Goal: Information Seeking & Learning: Learn about a topic

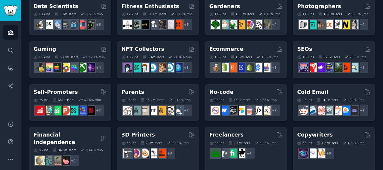
scroll to position [180, 0]
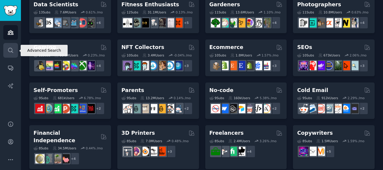
click at [10, 55] on link "Search" at bounding box center [10, 50] width 15 height 15
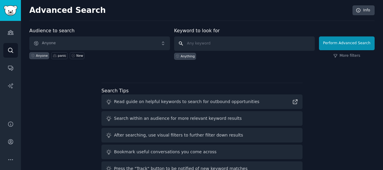
click at [236, 48] on input "text" at bounding box center [244, 44] width 141 height 14
type input "[MEDICAL_DATA]"
click button "Perform Advanced Search" at bounding box center [347, 44] width 56 height 14
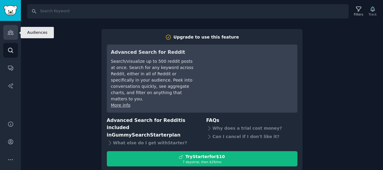
click at [12, 32] on icon "Sidebar" at bounding box center [10, 33] width 5 height 4
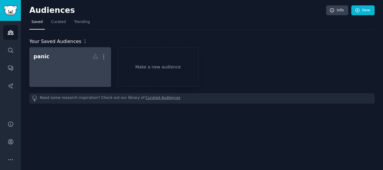
click at [66, 78] on div at bounding box center [70, 72] width 73 height 21
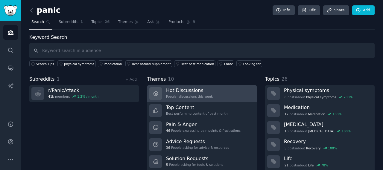
click at [198, 96] on div "Popular discussions this week" at bounding box center [189, 97] width 47 height 4
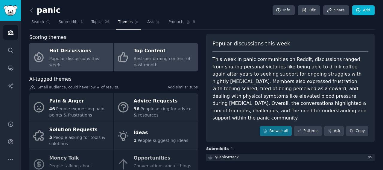
click at [145, 63] on span "Best-performing content of past month" at bounding box center [162, 61] width 57 height 11
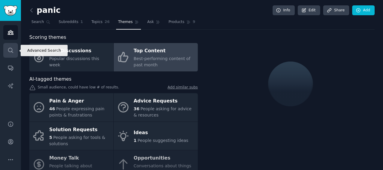
click at [12, 47] on link "Search" at bounding box center [10, 50] width 15 height 15
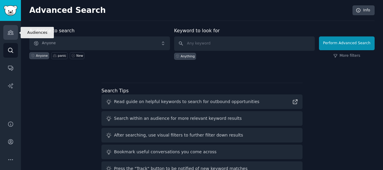
click at [7, 34] on icon "Sidebar" at bounding box center [10, 32] width 6 height 6
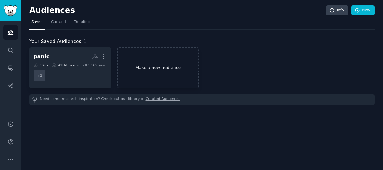
click at [131, 71] on link "Make a new audience" at bounding box center [158, 67] width 82 height 41
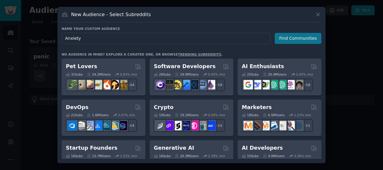
type input "Anxiety"
click at [299, 40] on button "Find Communities" at bounding box center [298, 38] width 47 height 11
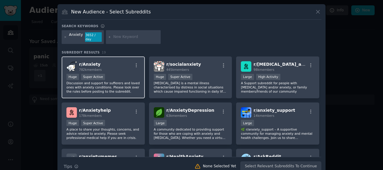
click at [113, 81] on p "Discussion and support for sufferers and loved ones with anxiety conditions. Pl…" at bounding box center [103, 87] width 74 height 13
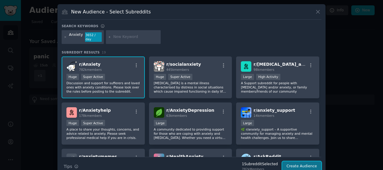
click at [288, 162] on button "Create Audience" at bounding box center [302, 167] width 40 height 10
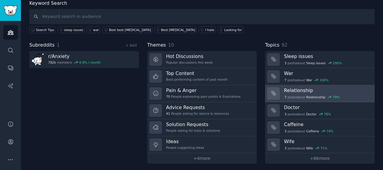
scroll to position [35, 0]
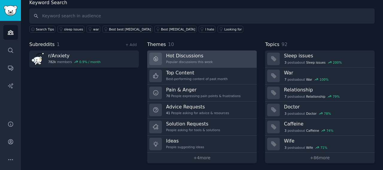
click at [196, 60] on div "Popular discussions this week" at bounding box center [189, 62] width 47 height 4
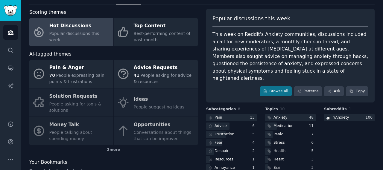
scroll to position [53, 0]
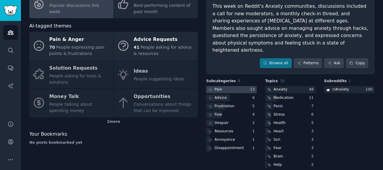
click at [228, 86] on div at bounding box center [231, 89] width 51 height 7
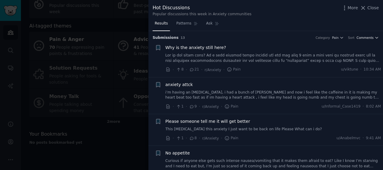
click at [371, 38] on span "Comments" at bounding box center [365, 38] width 17 height 4
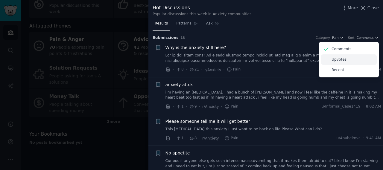
click at [347, 61] on div "Upvotes" at bounding box center [349, 60] width 56 height 10
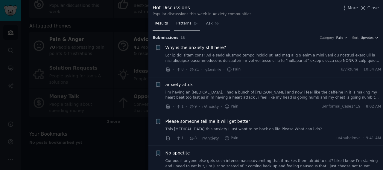
click at [181, 24] on span "Patterns" at bounding box center [183, 23] width 15 height 5
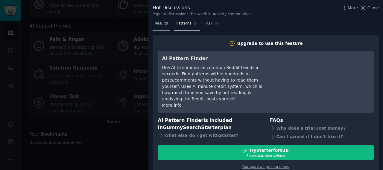
click at [168, 24] on link "Results" at bounding box center [161, 25] width 17 height 12
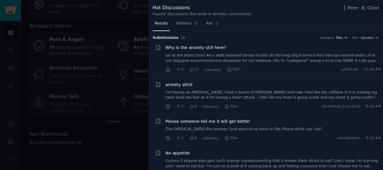
click at [344, 37] on button "Pain" at bounding box center [343, 38] width 12 height 4
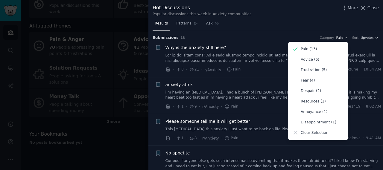
click at [344, 37] on button "Pain" at bounding box center [343, 38] width 12 height 4
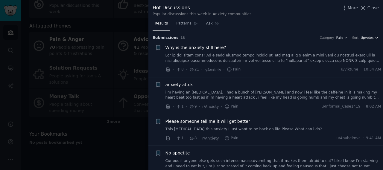
click at [377, 37] on icon "button" at bounding box center [377, 38] width 4 height 4
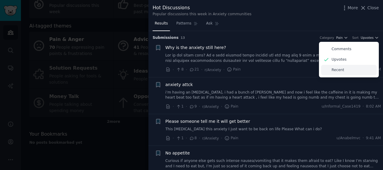
click at [349, 68] on div "Recent" at bounding box center [349, 70] width 56 height 10
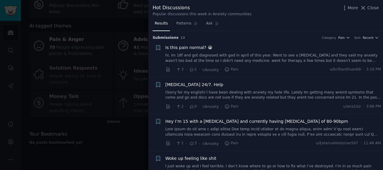
click at [369, 40] on li "+ Is this pain normal? 😭 hi, im 18f and got diagnosed with gad in april of this…" at bounding box center [266, 58] width 235 height 37
click at [370, 39] on span "Recent" at bounding box center [368, 38] width 11 height 4
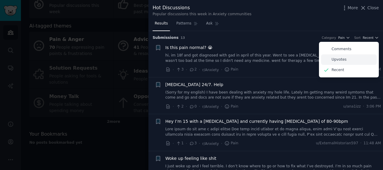
click at [349, 61] on div "Upvotes" at bounding box center [349, 60] width 56 height 10
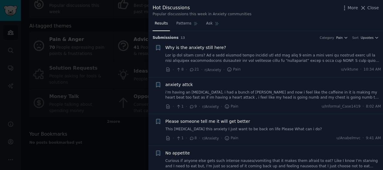
click at [332, 58] on link at bounding box center [274, 58] width 216 height 10
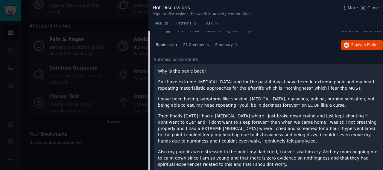
scroll to position [99, 0]
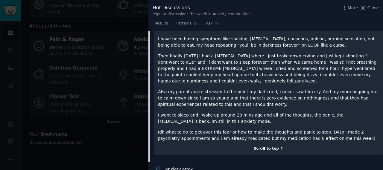
click at [268, 150] on div "Scroll to top ↑" at bounding box center [268, 148] width 221 height 5
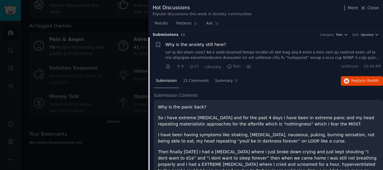
scroll to position [0, 0]
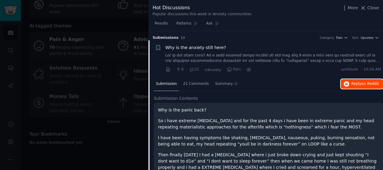
click at [364, 86] on span "on Reddit" at bounding box center [370, 84] width 17 height 4
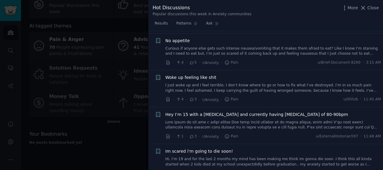
scroll to position [300, 0]
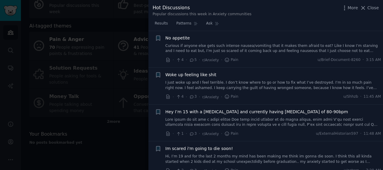
click at [259, 152] on div "Im scared i'm going to die soon! Hi, I’m 19 and for the last 2 months my mind h…" at bounding box center [274, 155] width 216 height 19
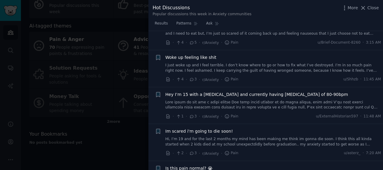
scroll to position [329, 0]
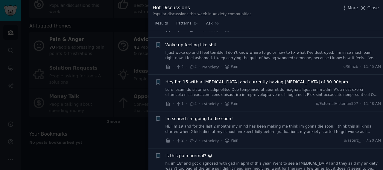
click at [180, 132] on link "Hi, I’m 19 and for the last 2 months my mind has been making me think im gonna …" at bounding box center [274, 129] width 216 height 10
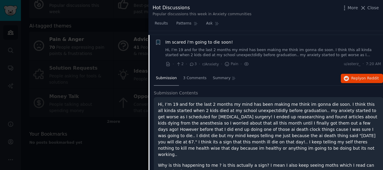
scroll to position [226, 0]
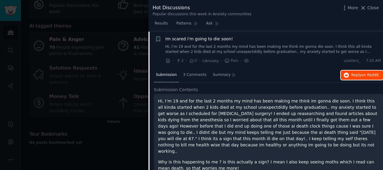
click at [356, 71] on button "Reply on Reddit" at bounding box center [362, 76] width 42 height 10
